Goal: Transaction & Acquisition: Purchase product/service

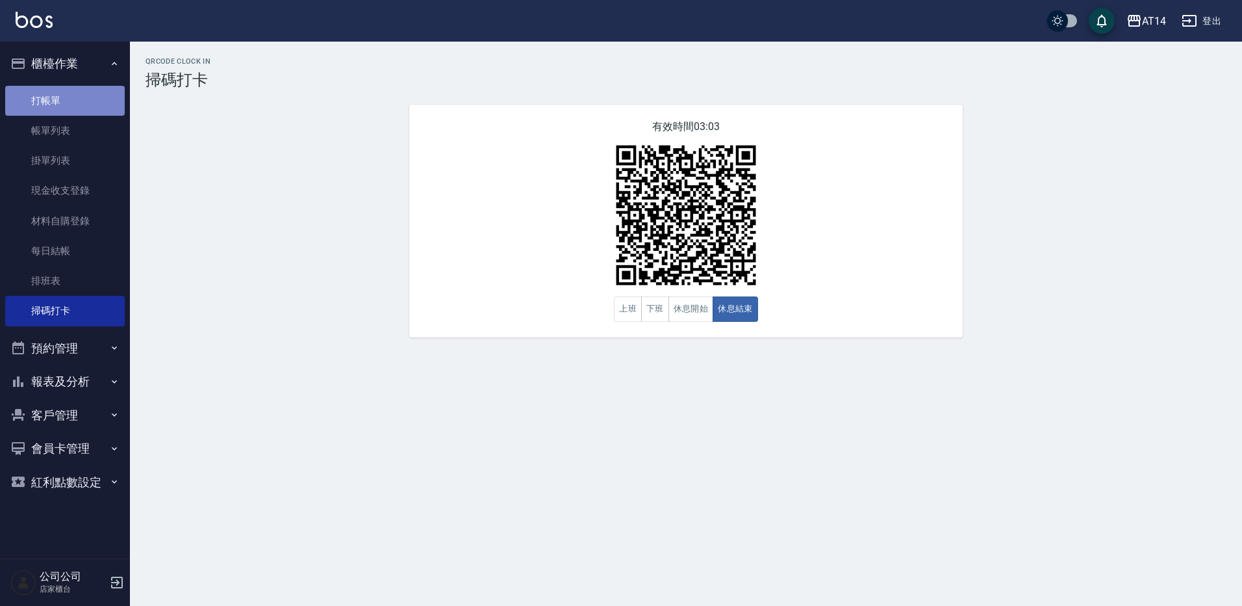
click at [59, 92] on link "打帳單" at bounding box center [65, 101] width 120 height 30
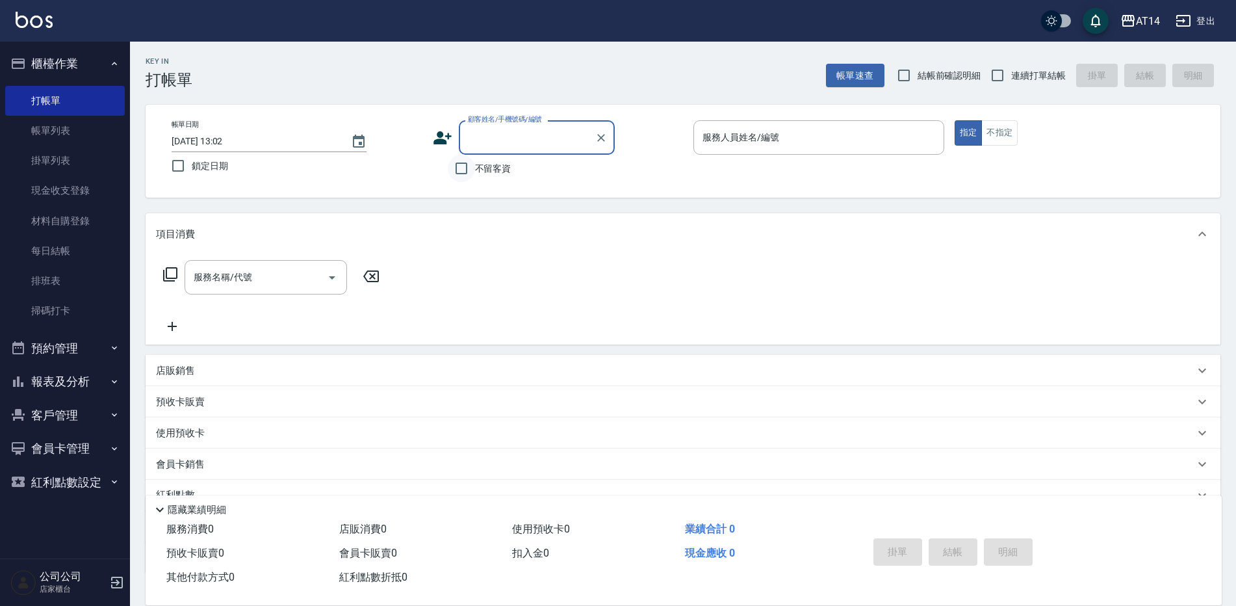
click at [456, 171] on input "不留客資" at bounding box center [461, 168] width 27 height 27
checkbox input "true"
click at [721, 150] on div "服務人員姓名/編號" at bounding box center [818, 137] width 251 height 34
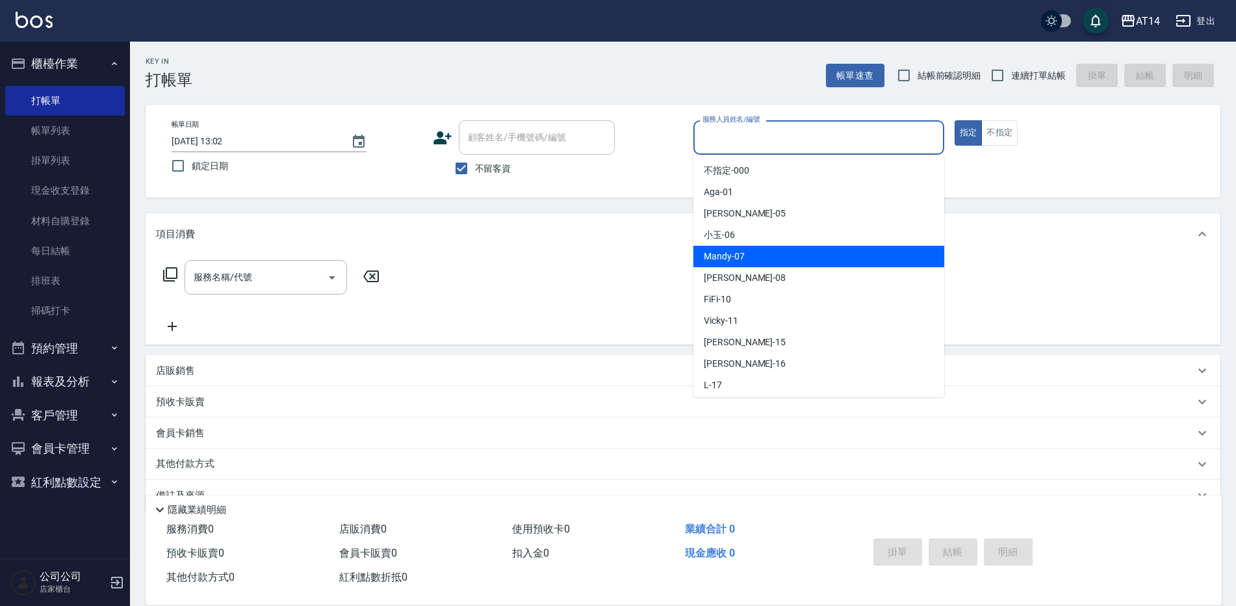
click at [715, 263] on div "Mandy -07" at bounding box center [818, 256] width 251 height 21
type input "Mandy-07"
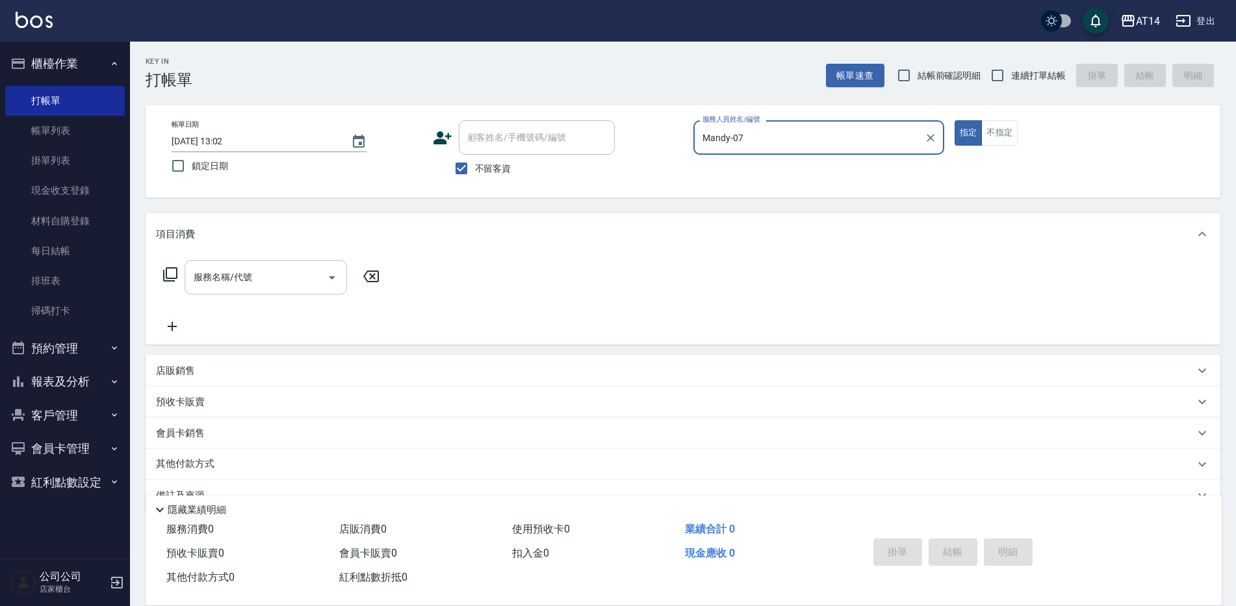
click at [339, 277] on icon "Open" at bounding box center [332, 278] width 16 height 16
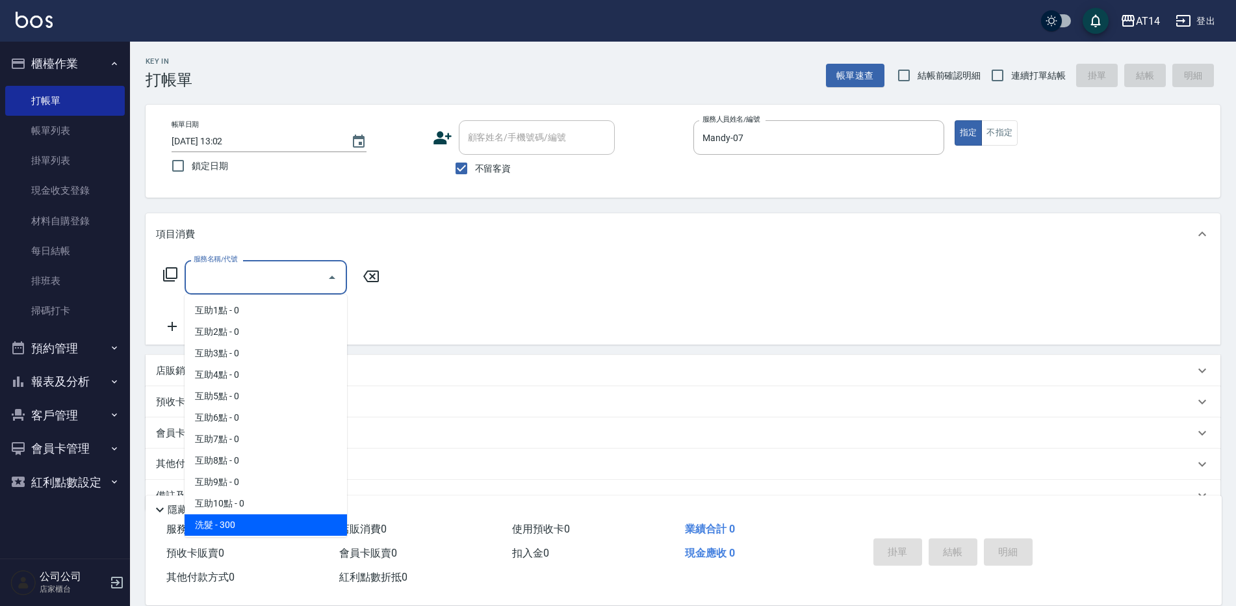
click at [264, 522] on span "洗髮 - 300" at bounding box center [266, 524] width 162 height 21
type input "洗髮(011)"
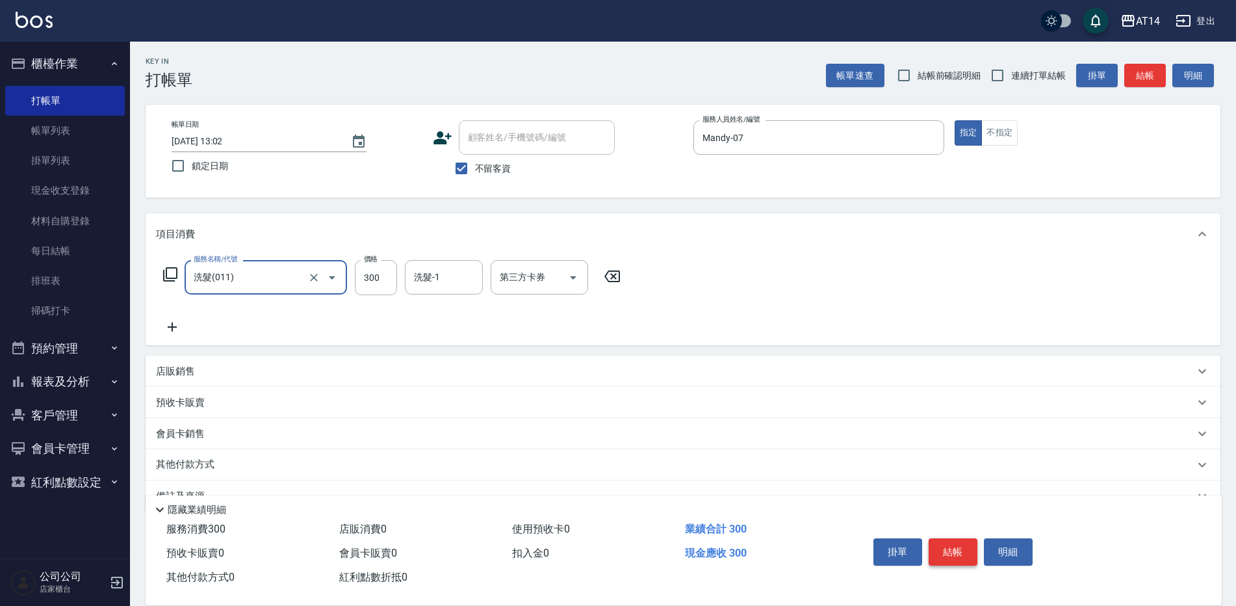
click at [947, 546] on button "結帳" at bounding box center [952, 551] width 49 height 27
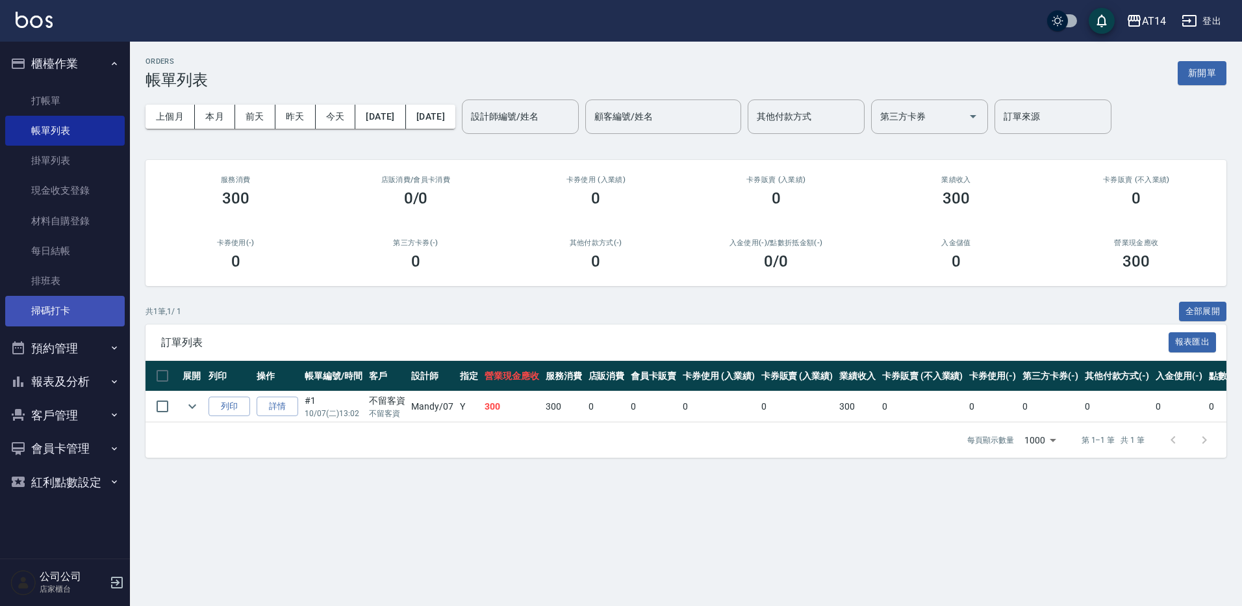
click at [49, 311] on link "掃碼打卡" at bounding box center [65, 311] width 120 height 30
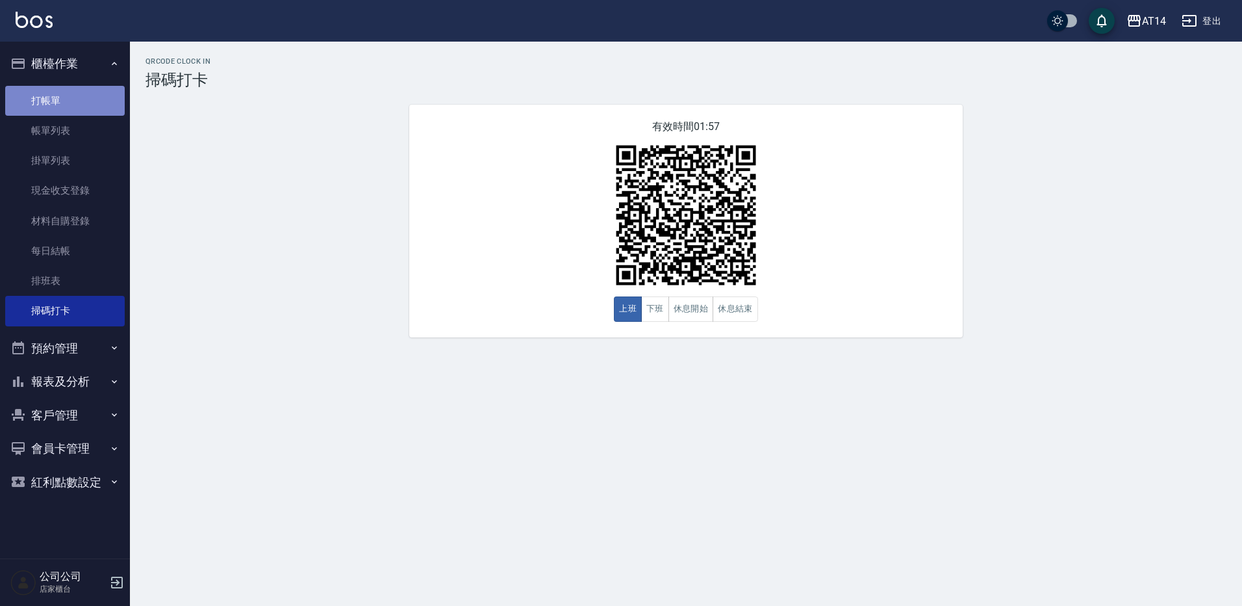
click at [54, 90] on link "打帳單" at bounding box center [65, 101] width 120 height 30
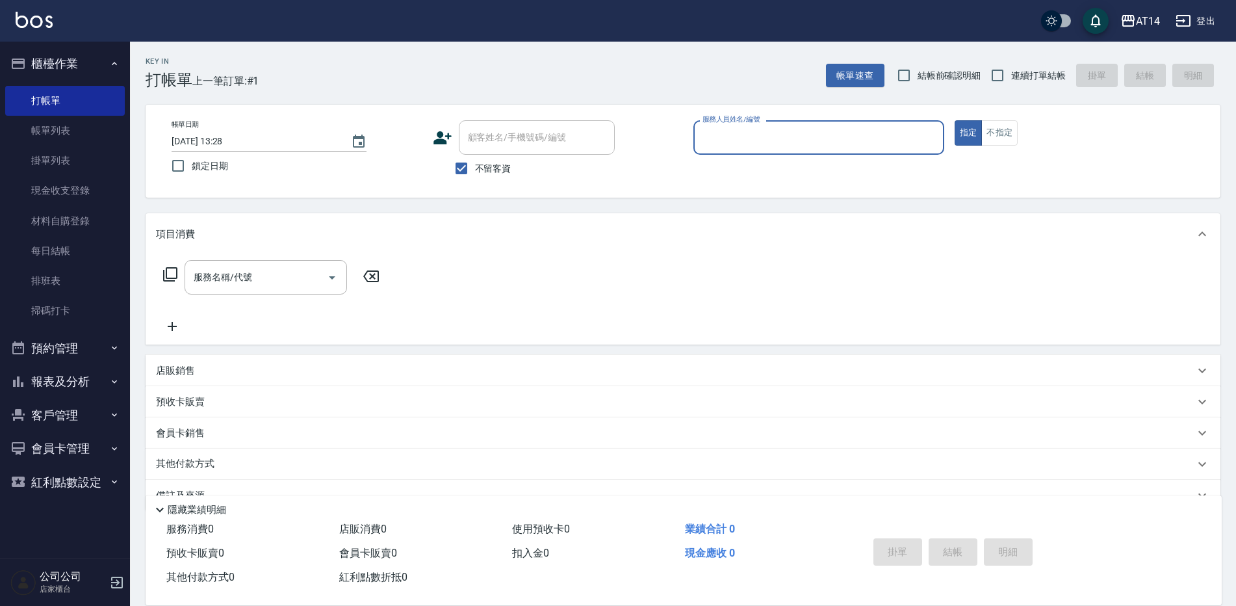
click at [1032, 81] on span "連續打單結帳" at bounding box center [1038, 76] width 55 height 14
click at [1011, 81] on input "連續打單結帳" at bounding box center [997, 75] width 27 height 27
checkbox input "true"
click at [748, 131] on input "服務人員姓名/編號" at bounding box center [818, 137] width 239 height 23
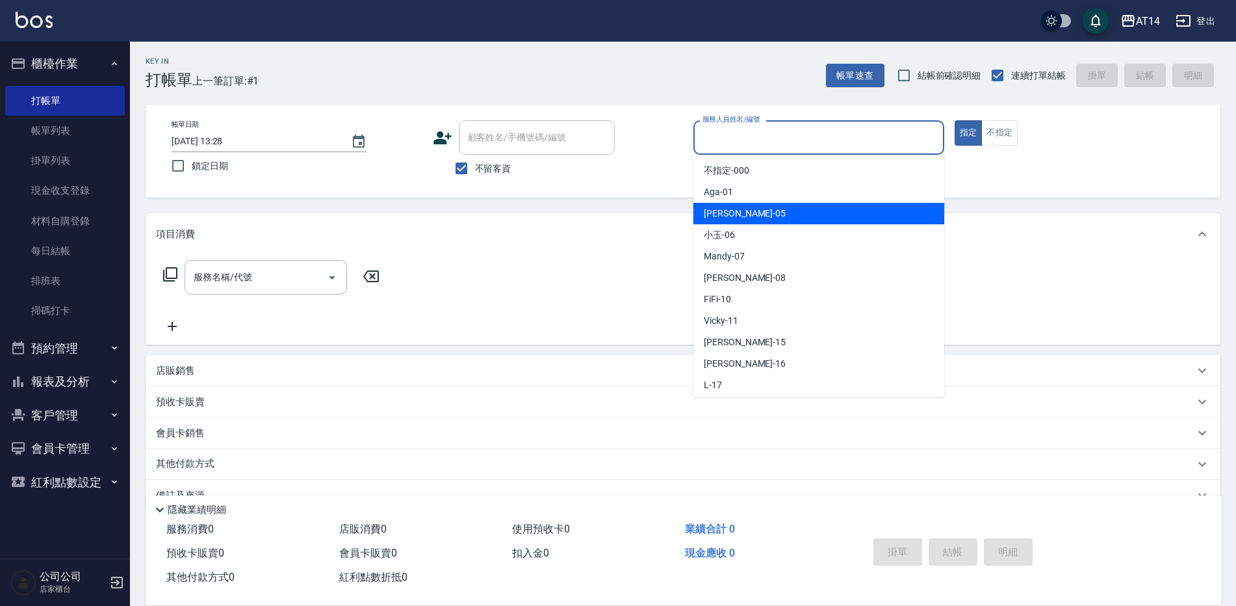
click at [728, 212] on span "Patty -05" at bounding box center [745, 214] width 82 height 14
type input "Patty-05"
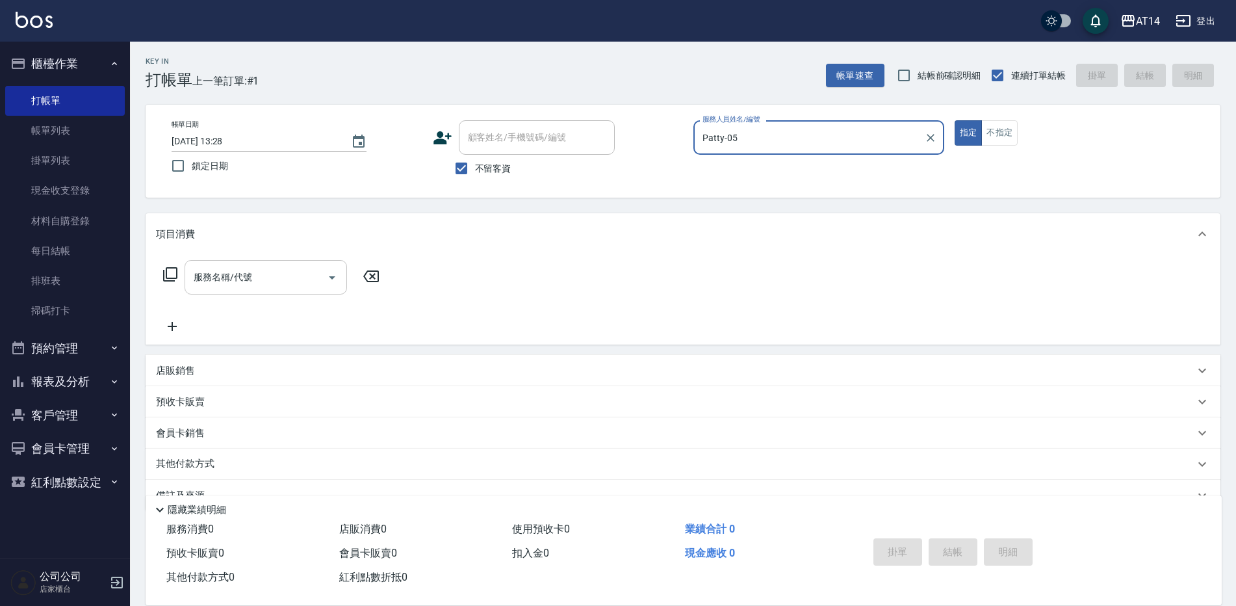
click at [237, 292] on div "服務名稱/代號" at bounding box center [266, 277] width 162 height 34
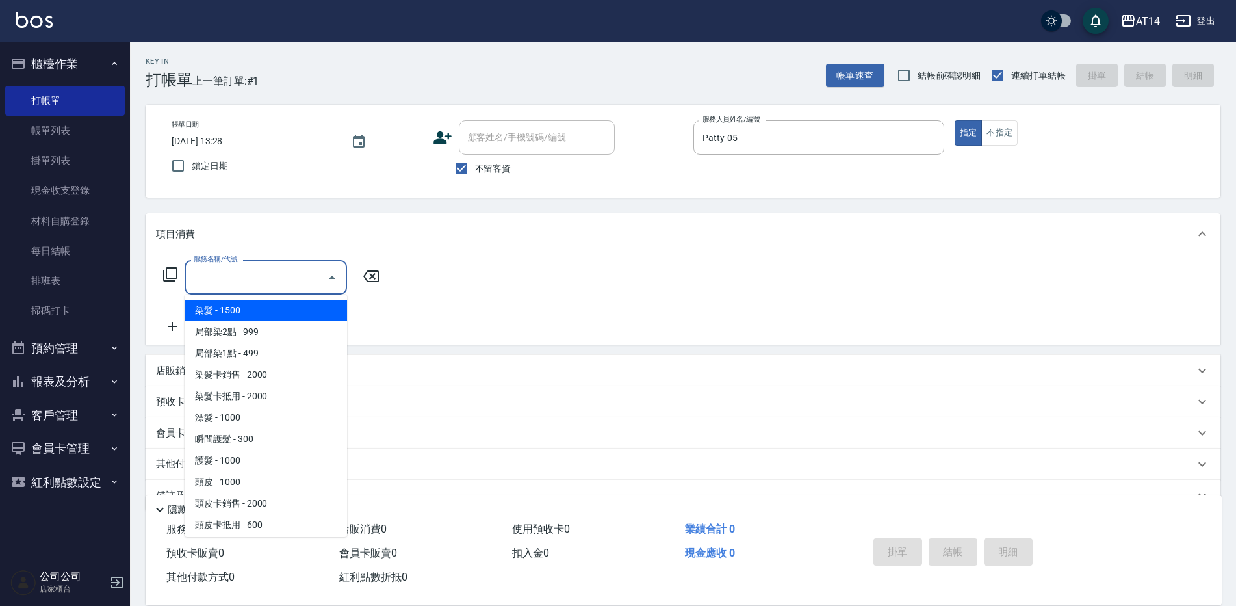
scroll to position [455, 0]
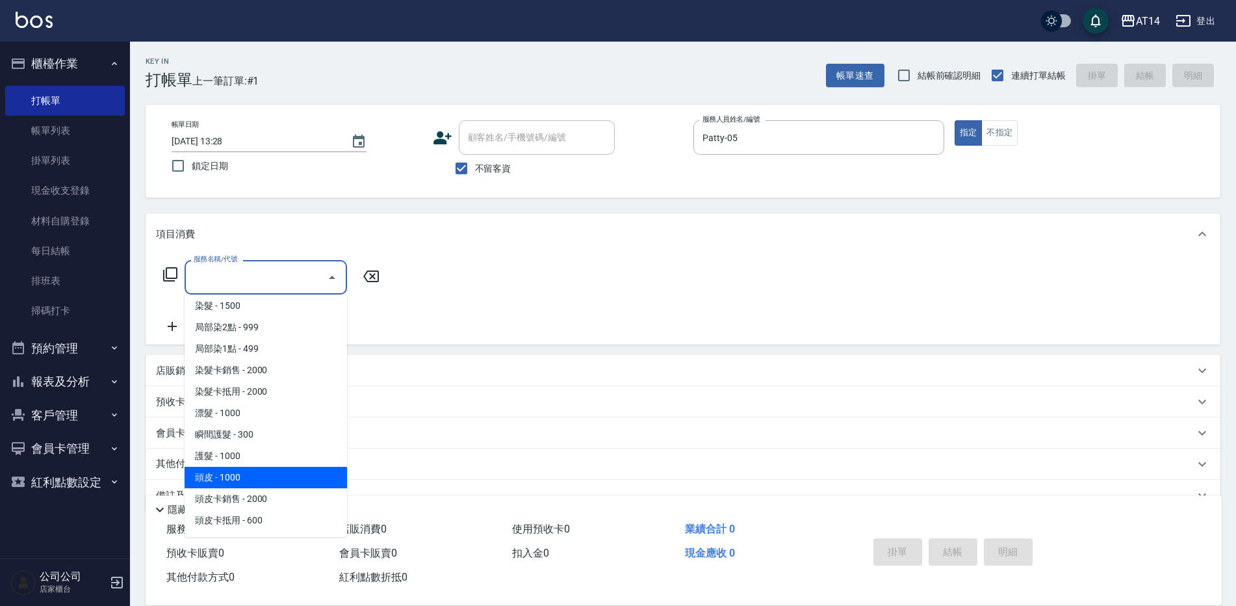
click at [237, 472] on span "頭皮 - 1000" at bounding box center [266, 476] width 162 height 21
type input "頭皮(052)"
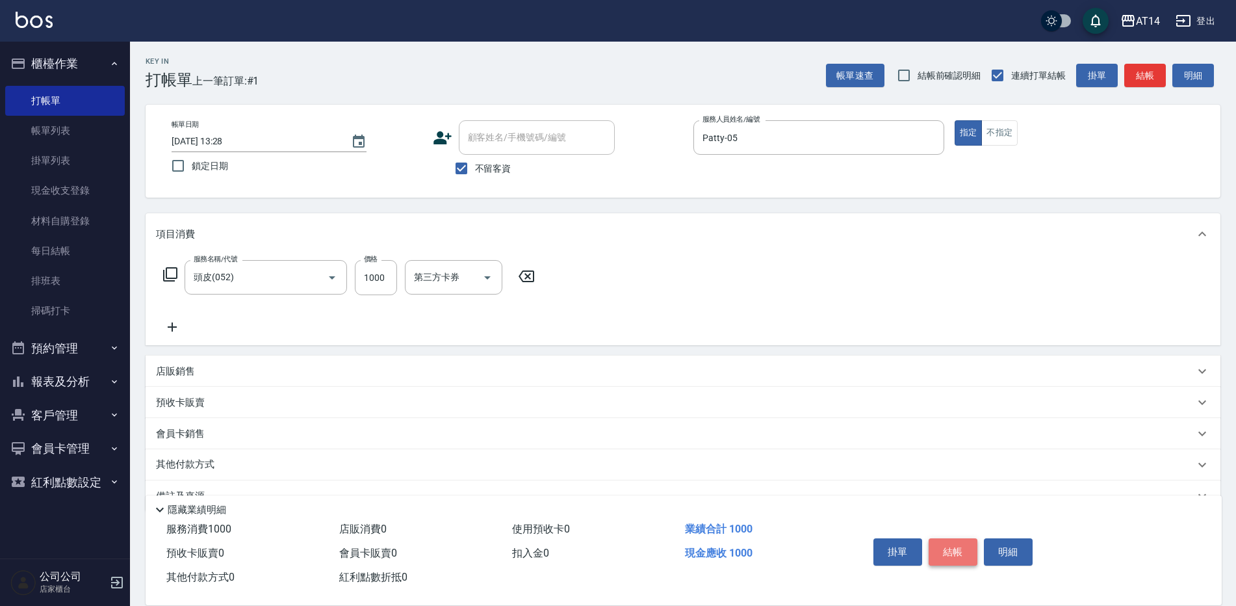
click at [948, 542] on button "結帳" at bounding box center [952, 551] width 49 height 27
